Goal: Find specific page/section: Find specific page/section

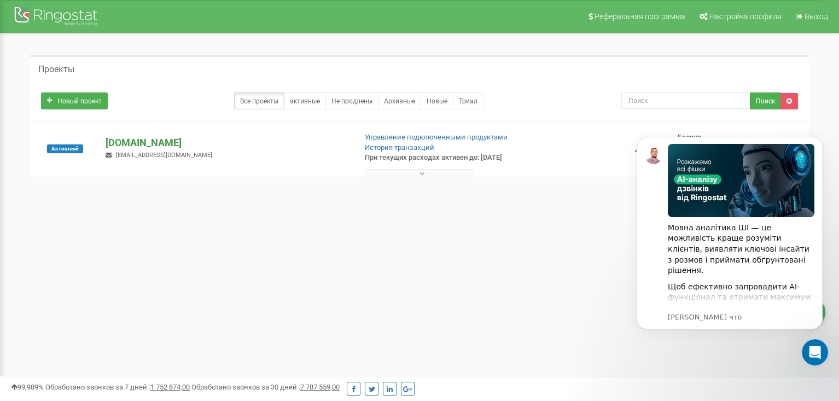
click at [136, 140] on font "[DOMAIN_NAME]" at bounding box center [144, 142] width 76 height 11
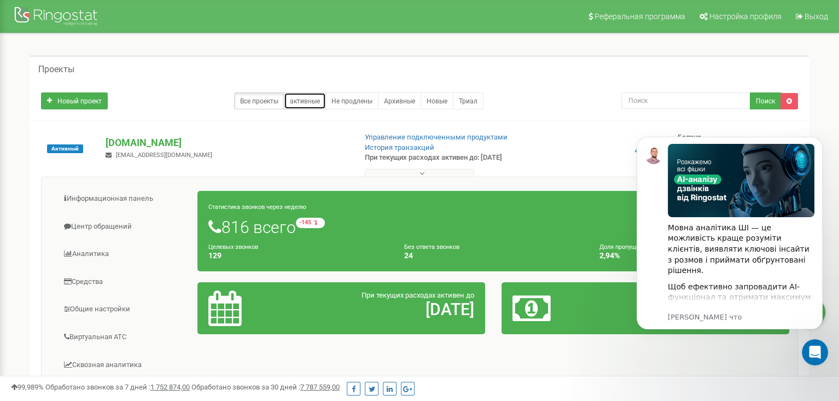
click at [298, 100] on font "активные" at bounding box center [305, 101] width 30 height 8
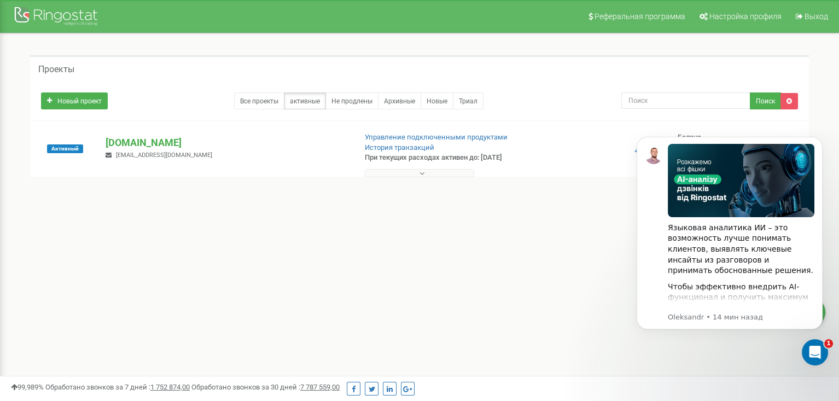
click at [226, 195] on div "1 - 1 of 1" at bounding box center [419, 197] width 779 height 38
click at [149, 140] on font "[DOMAIN_NAME]" at bounding box center [144, 142] width 76 height 11
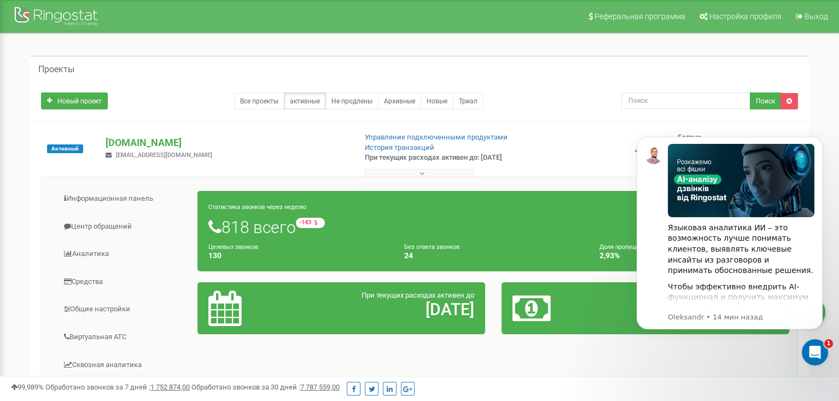
scroll to position [164, 0]
